Goal: Task Accomplishment & Management: Use online tool/utility

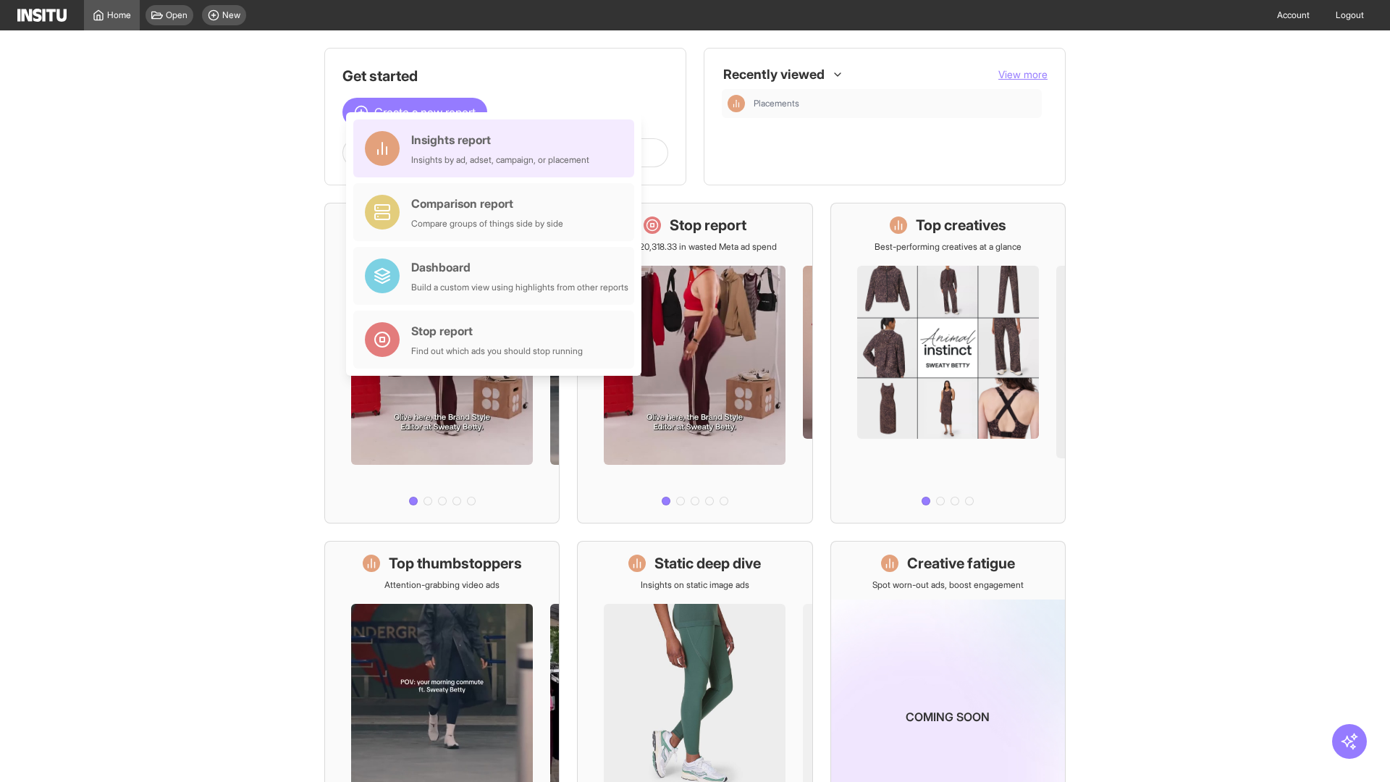
click at [497, 148] on div "Insights report Insights by ad, adset, campaign, or placement" at bounding box center [500, 148] width 178 height 35
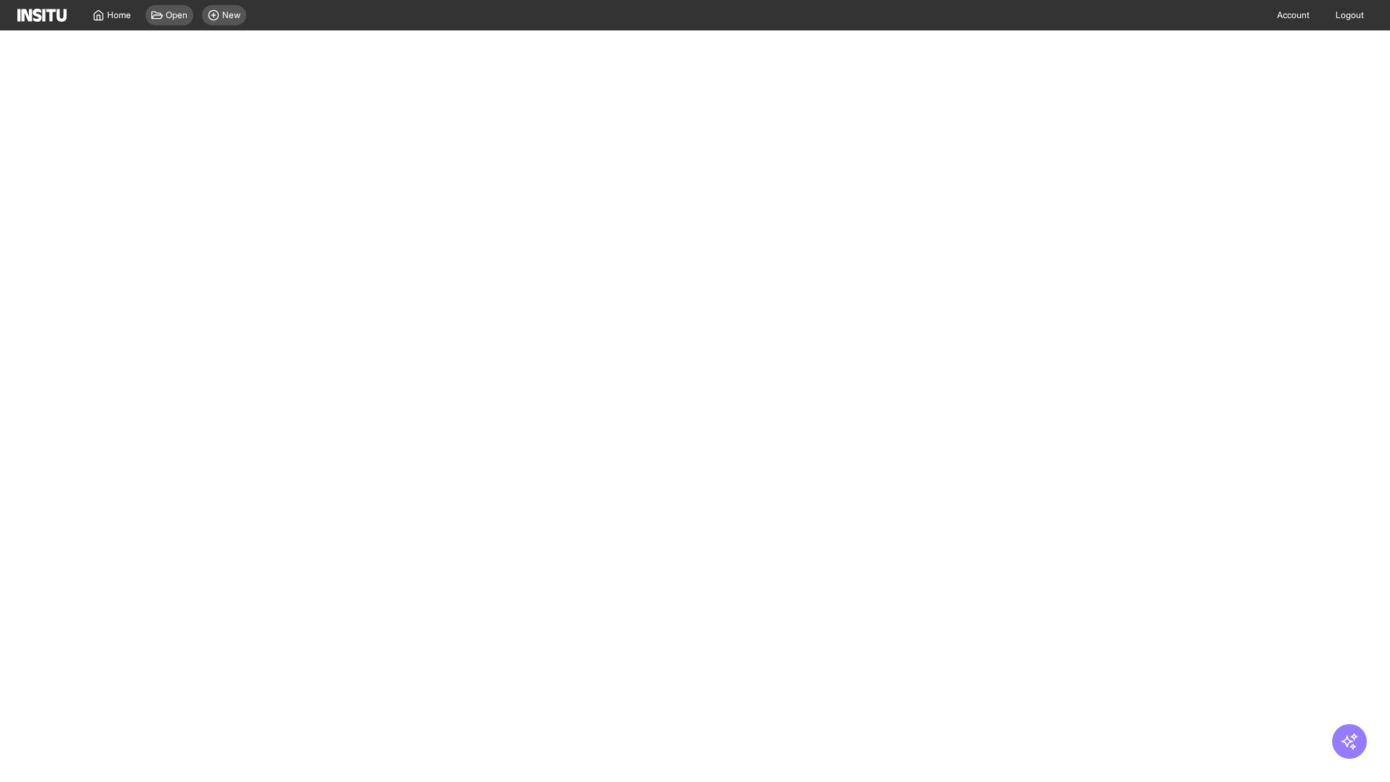
select select "**"
